Goal: Information Seeking & Learning: Learn about a topic

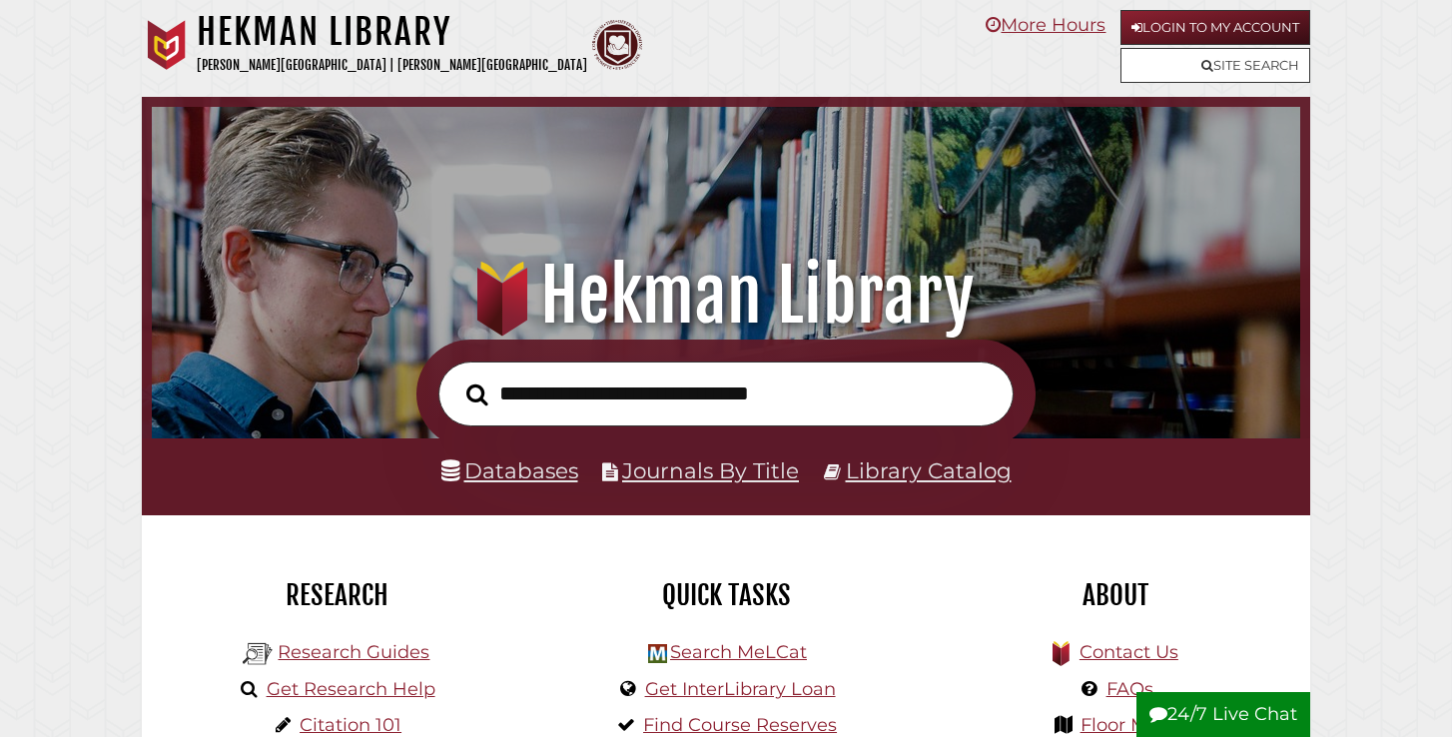
scroll to position [379, 1138]
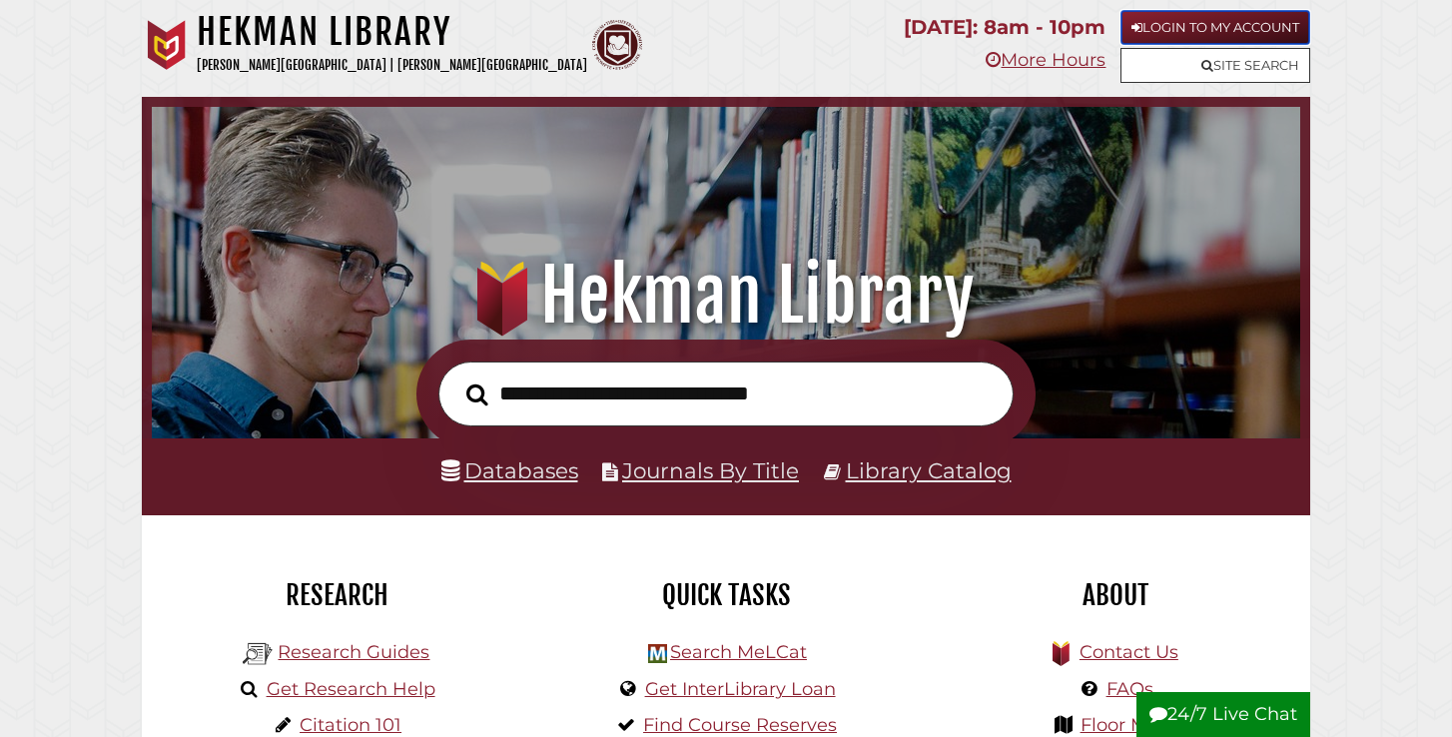
click at [1219, 19] on link "Login to My Account" at bounding box center [1215, 27] width 190 height 35
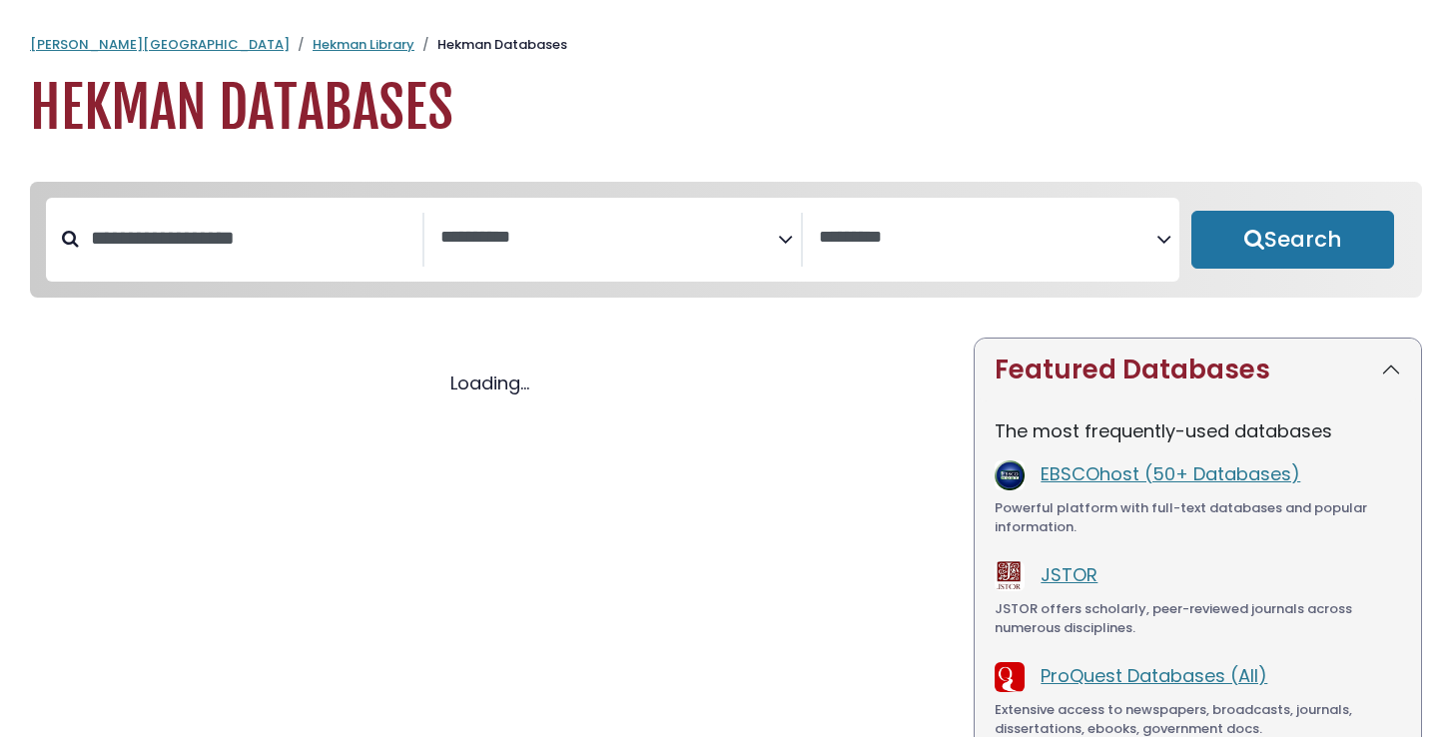
select select "Database Subject Filter"
select select "Database Vendors Filter"
select select "Database Subject Filter"
select select "Database Vendors Filter"
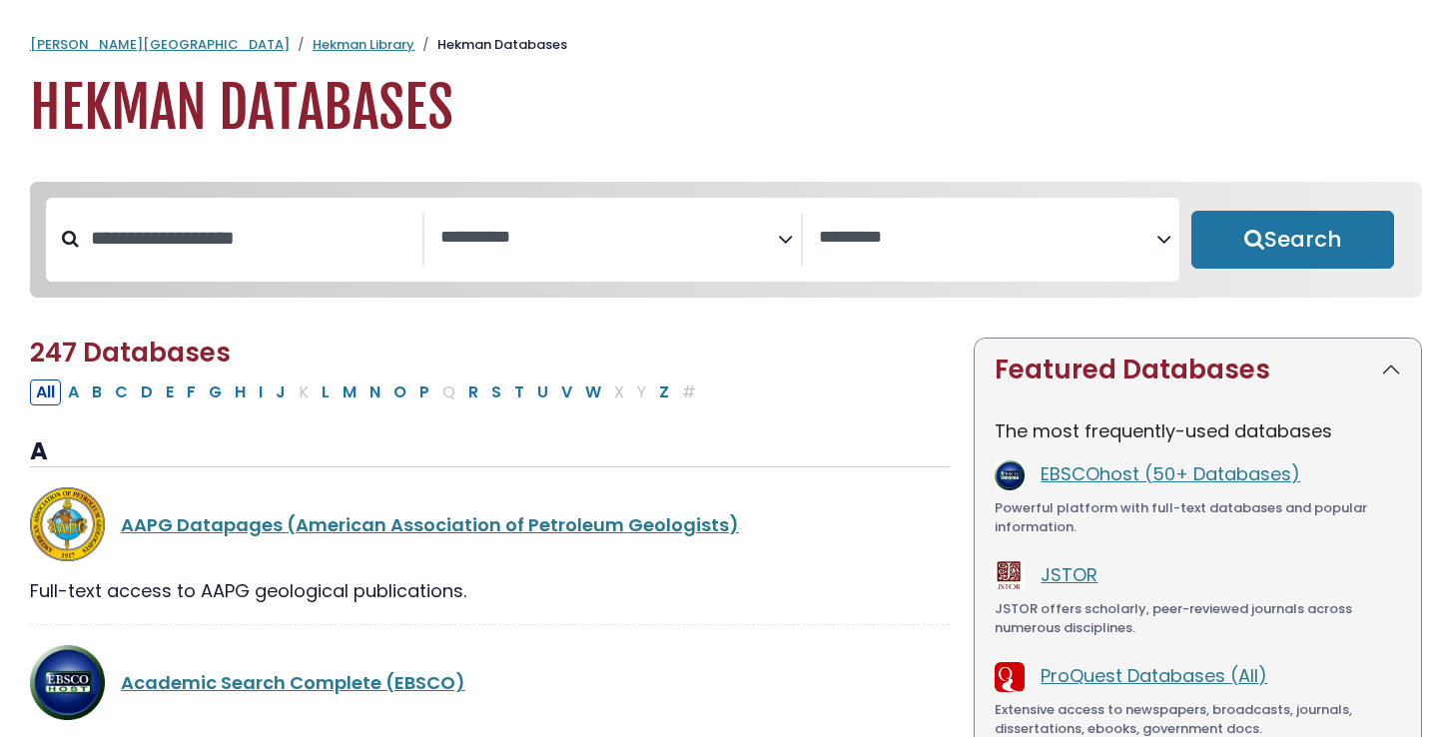
click at [777, 232] on textarea "Search" at bounding box center [609, 238] width 338 height 21
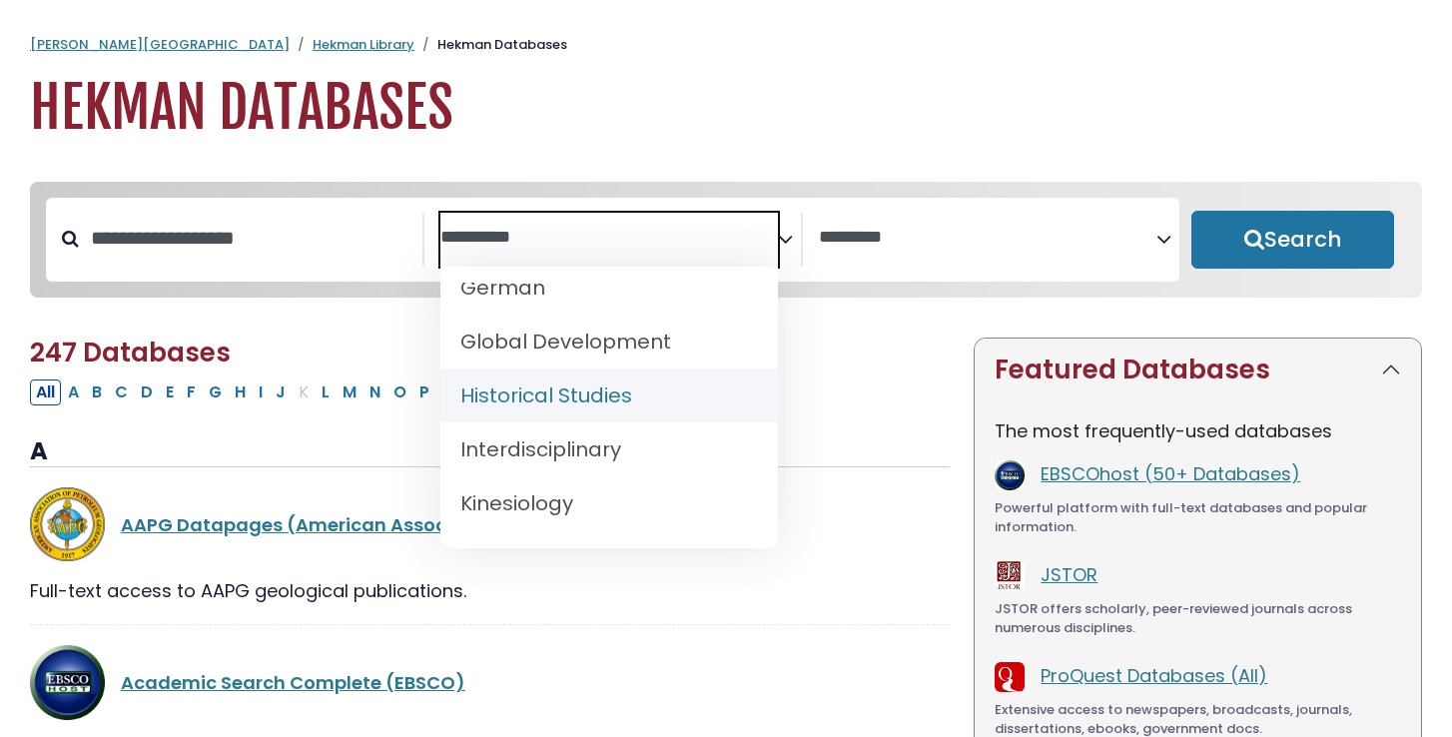
scroll to position [1289, 0]
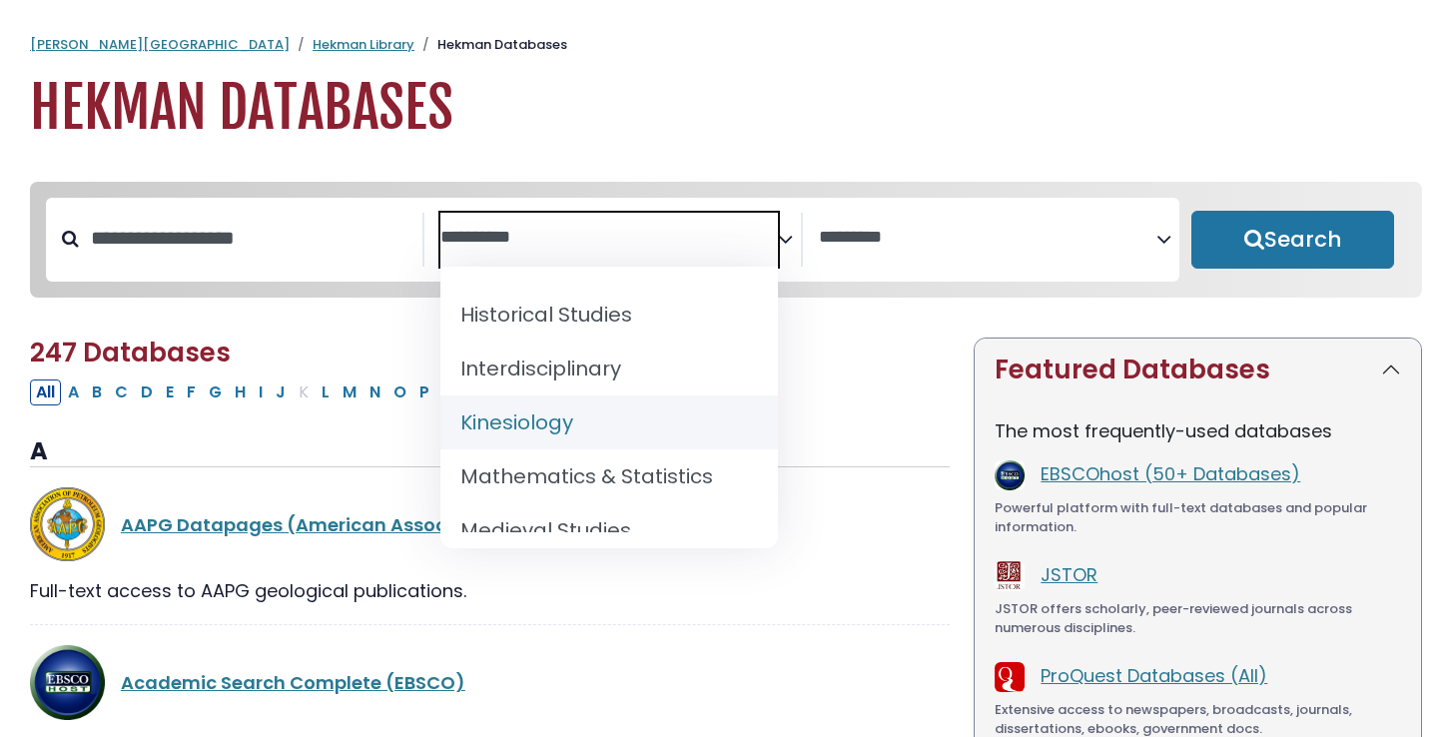
select select "*****"
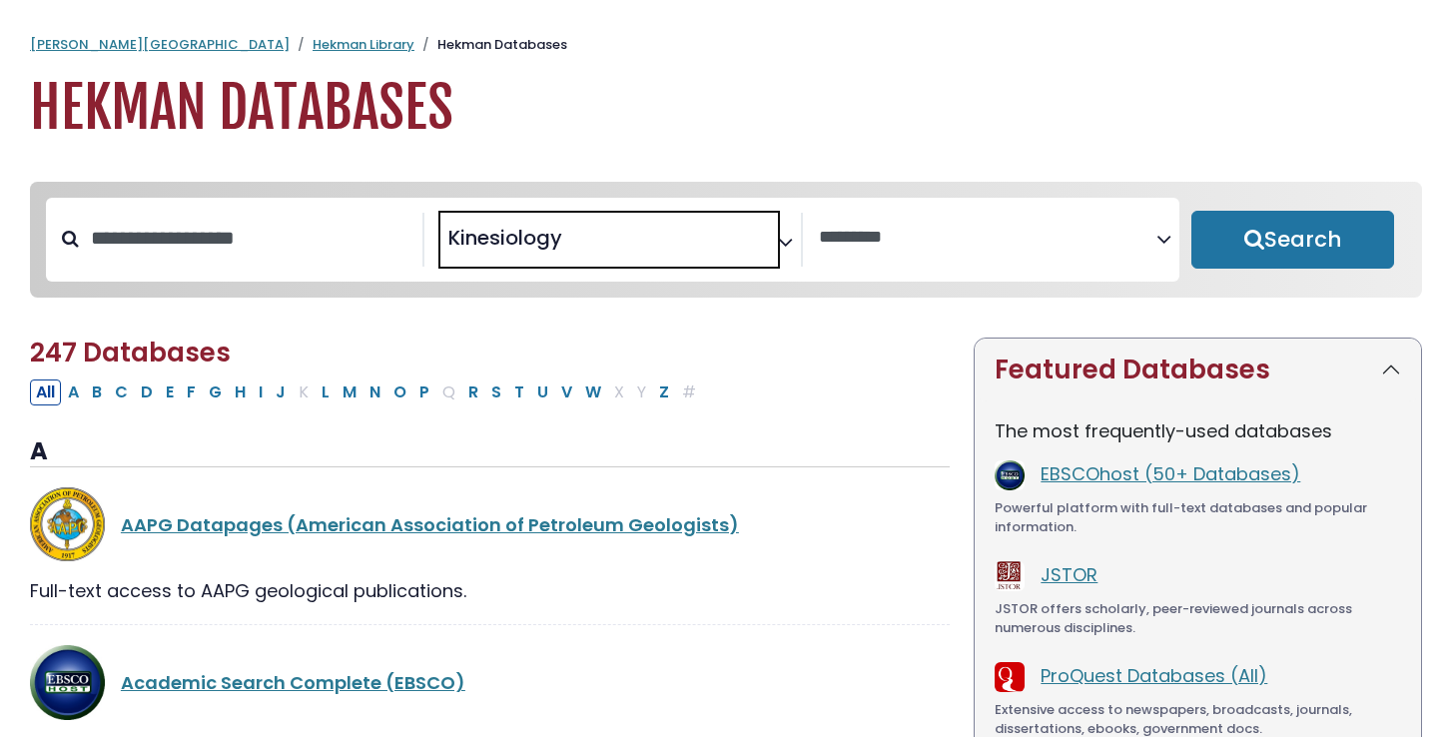
scroll to position [649, 0]
click at [1240, 241] on button "Search" at bounding box center [1292, 240] width 203 height 58
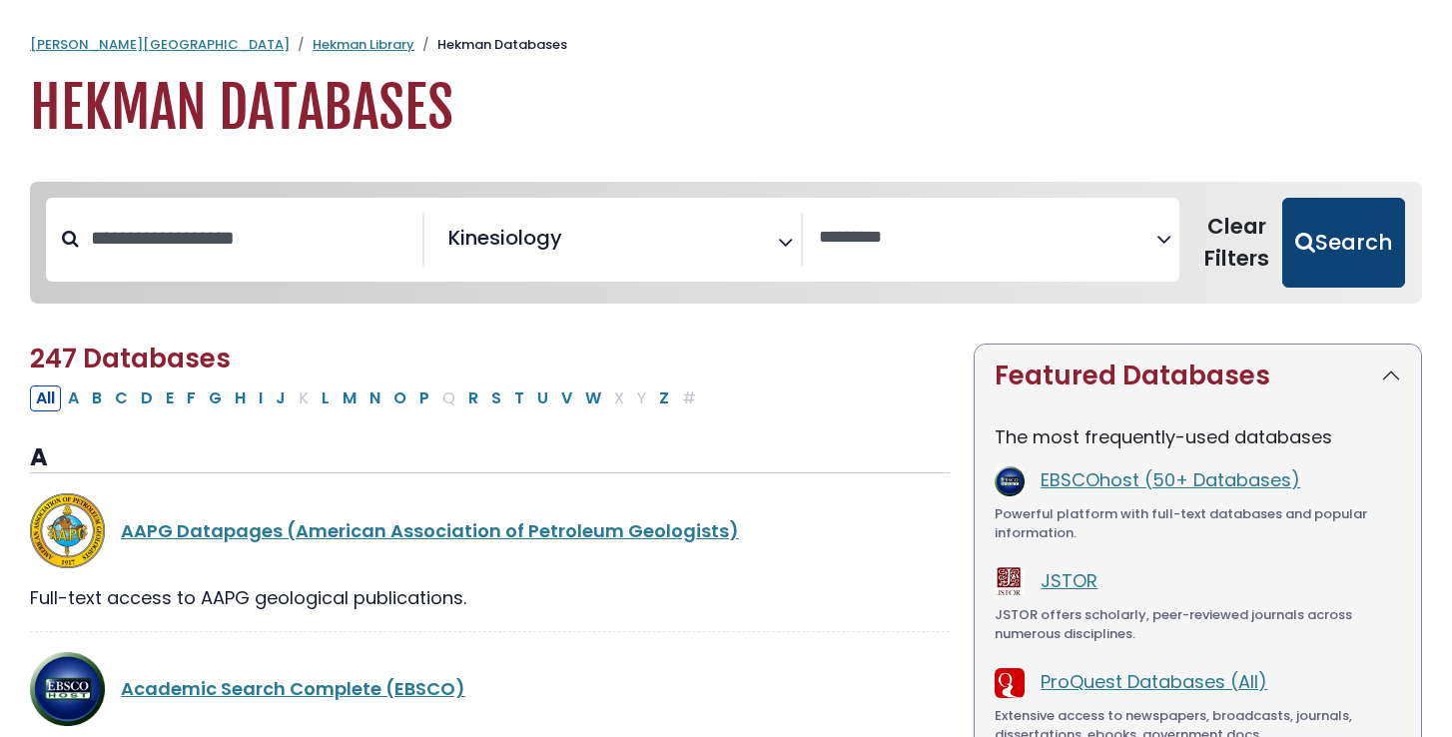
select select "Database Vendors Filter"
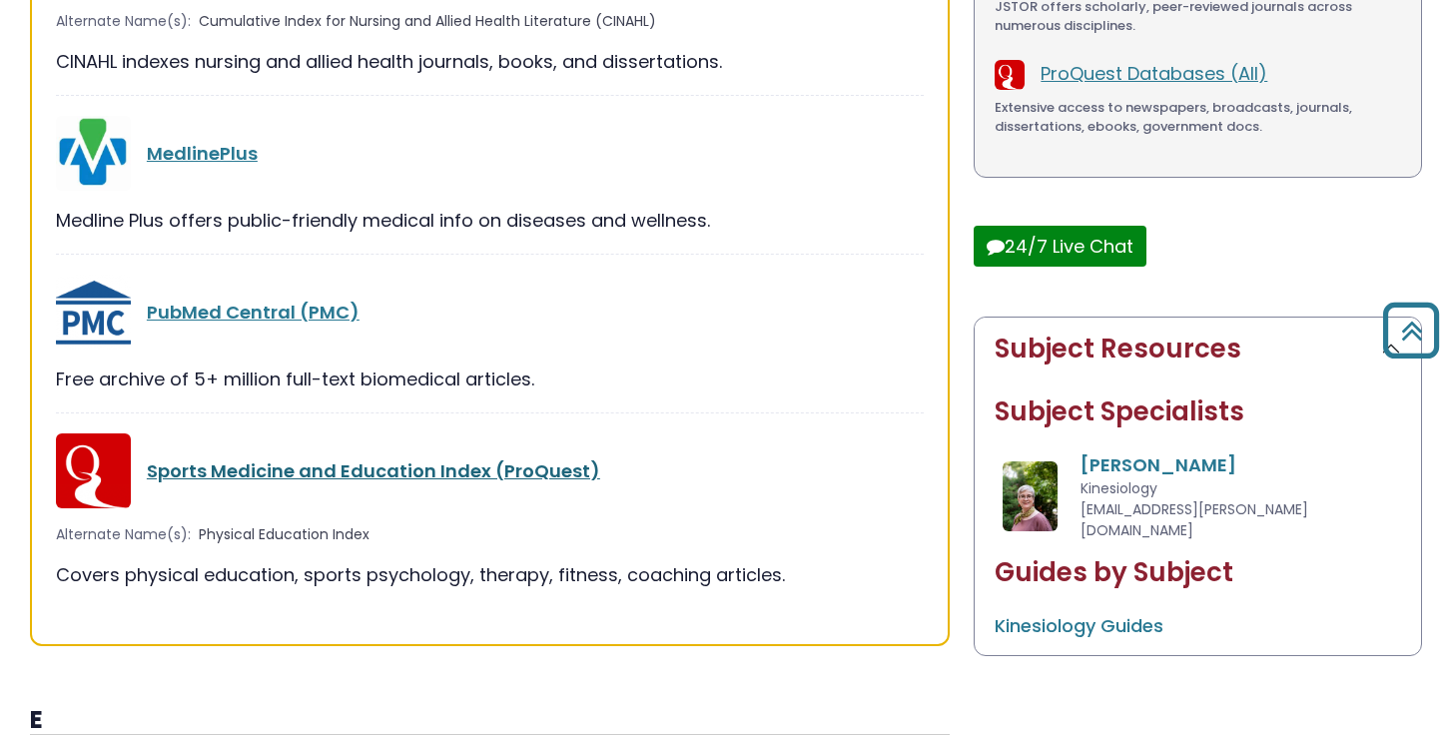
scroll to position [617, 0]
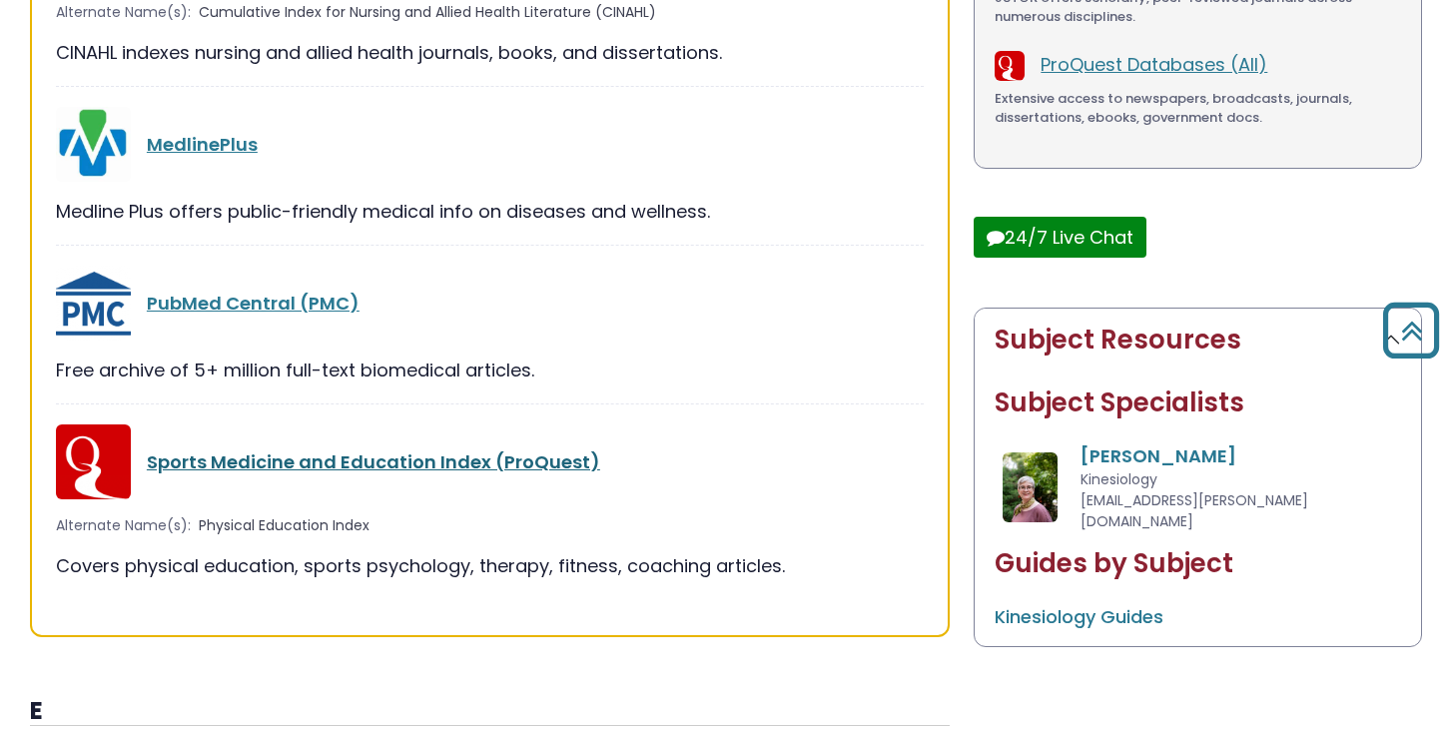
click at [329, 459] on link "Sports Medicine and Education Index (ProQuest)" at bounding box center [373, 461] width 453 height 25
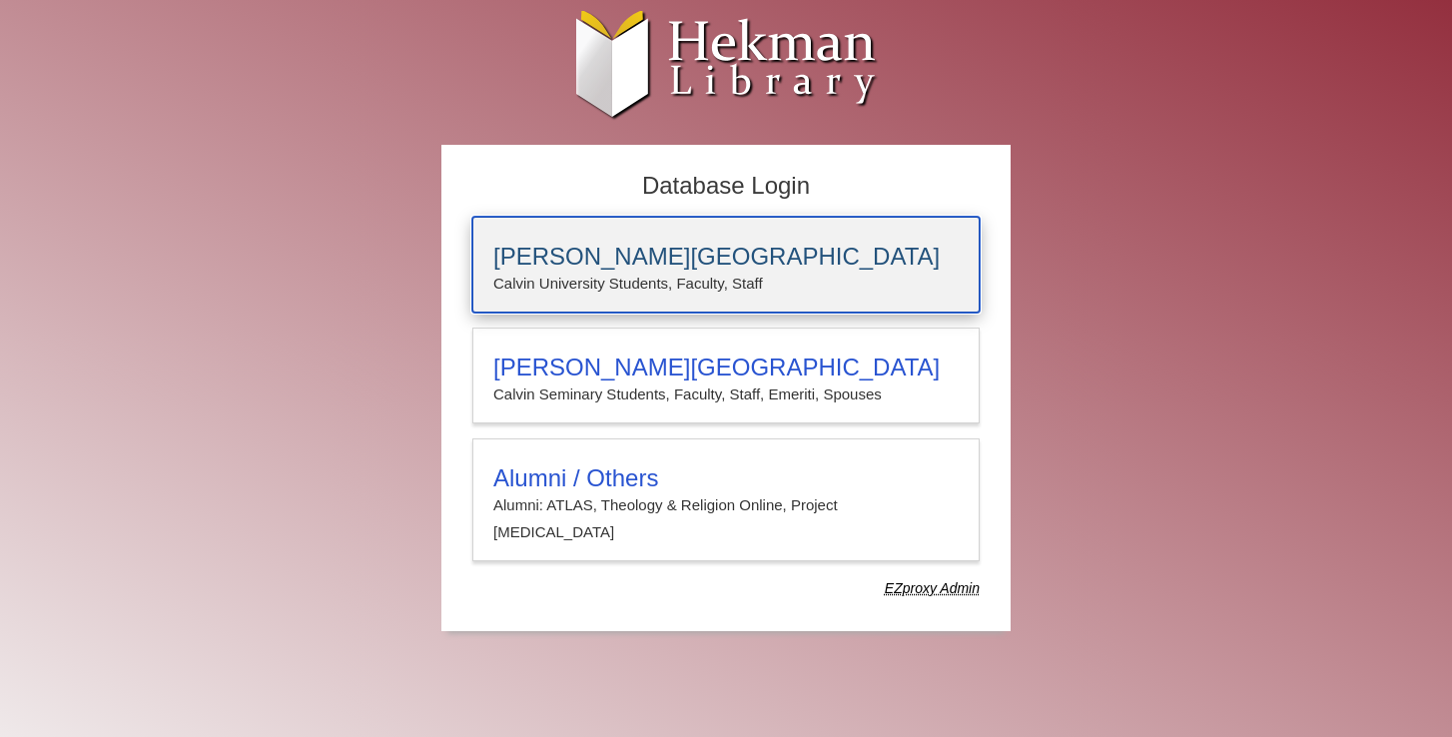
click at [627, 265] on h3 "[PERSON_NAME][GEOGRAPHIC_DATA]" at bounding box center [725, 257] width 465 height 28
